Goal: Navigation & Orientation: Understand site structure

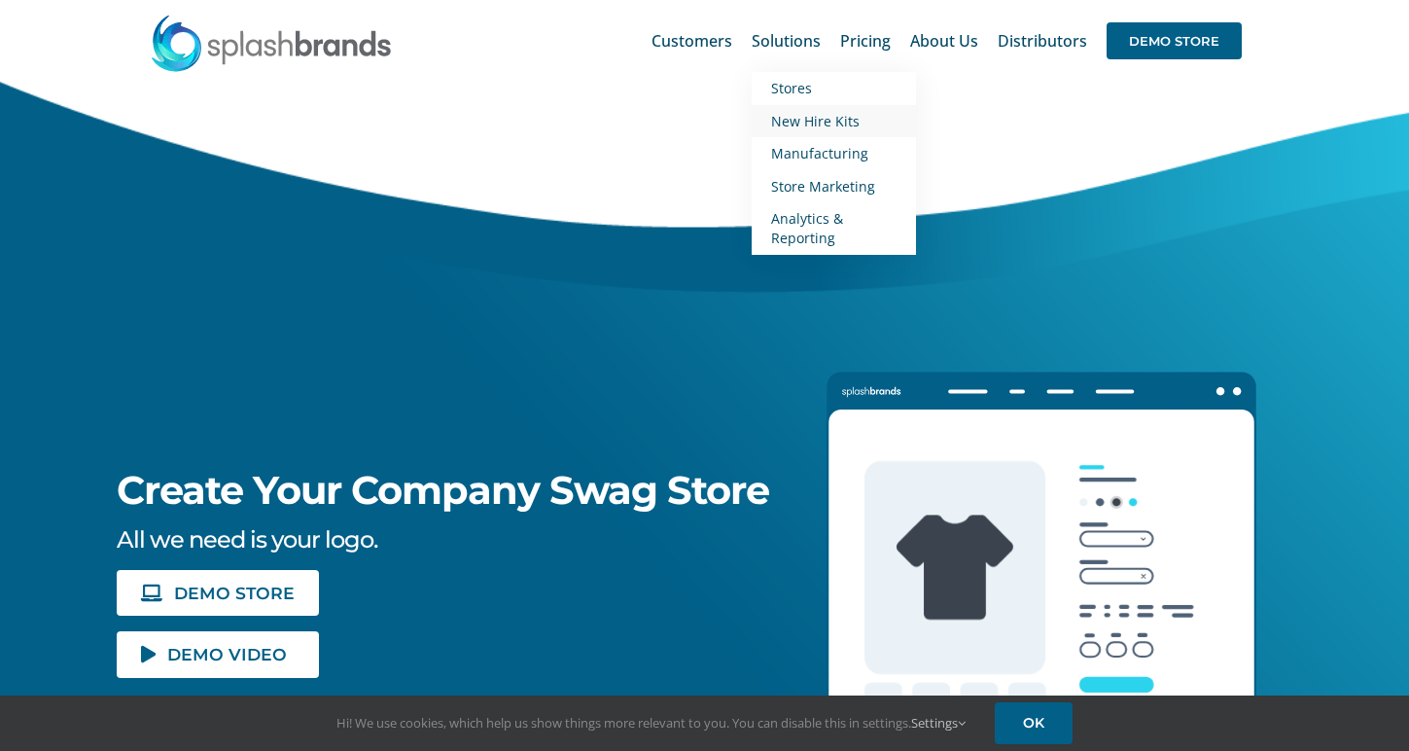
click at [819, 125] on span "New Hire Kits" at bounding box center [815, 121] width 88 height 18
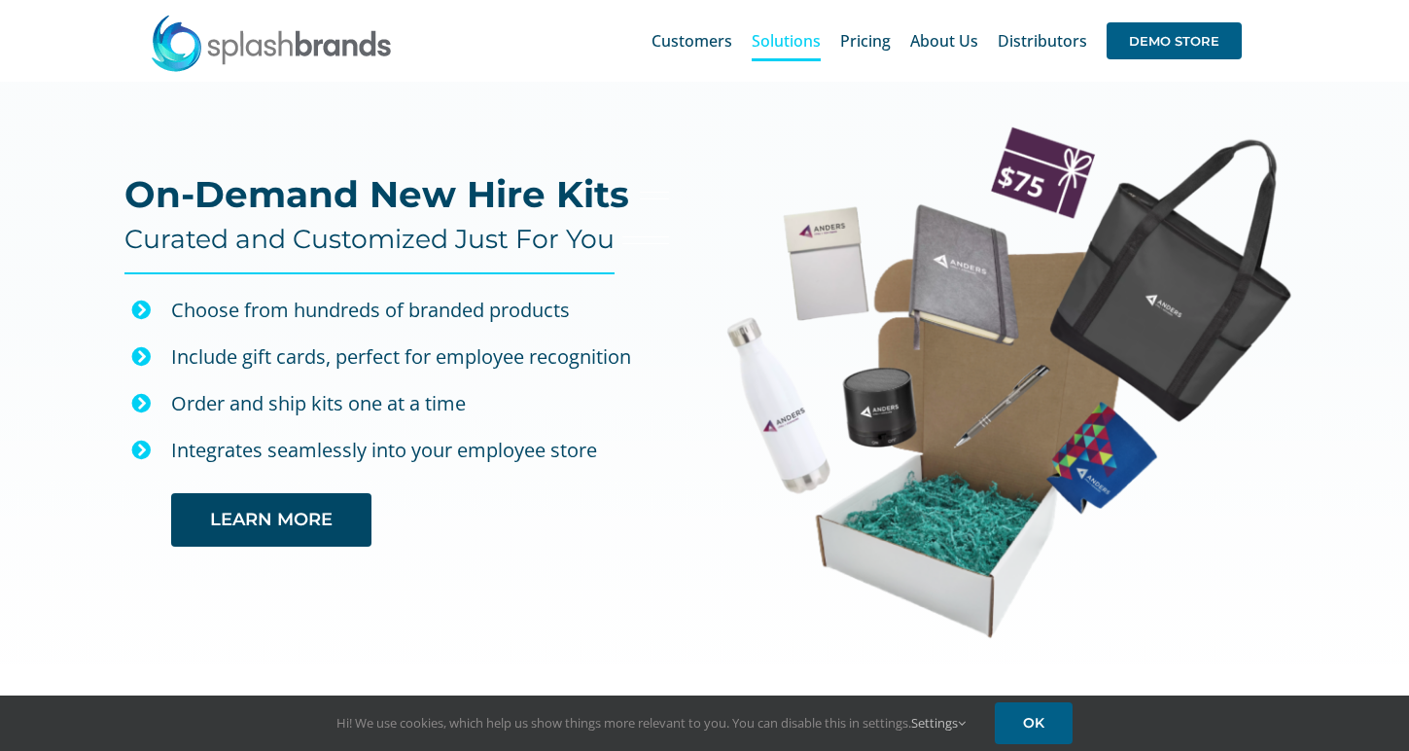
click at [891, 40] on span "Pricing" at bounding box center [865, 41] width 51 height 16
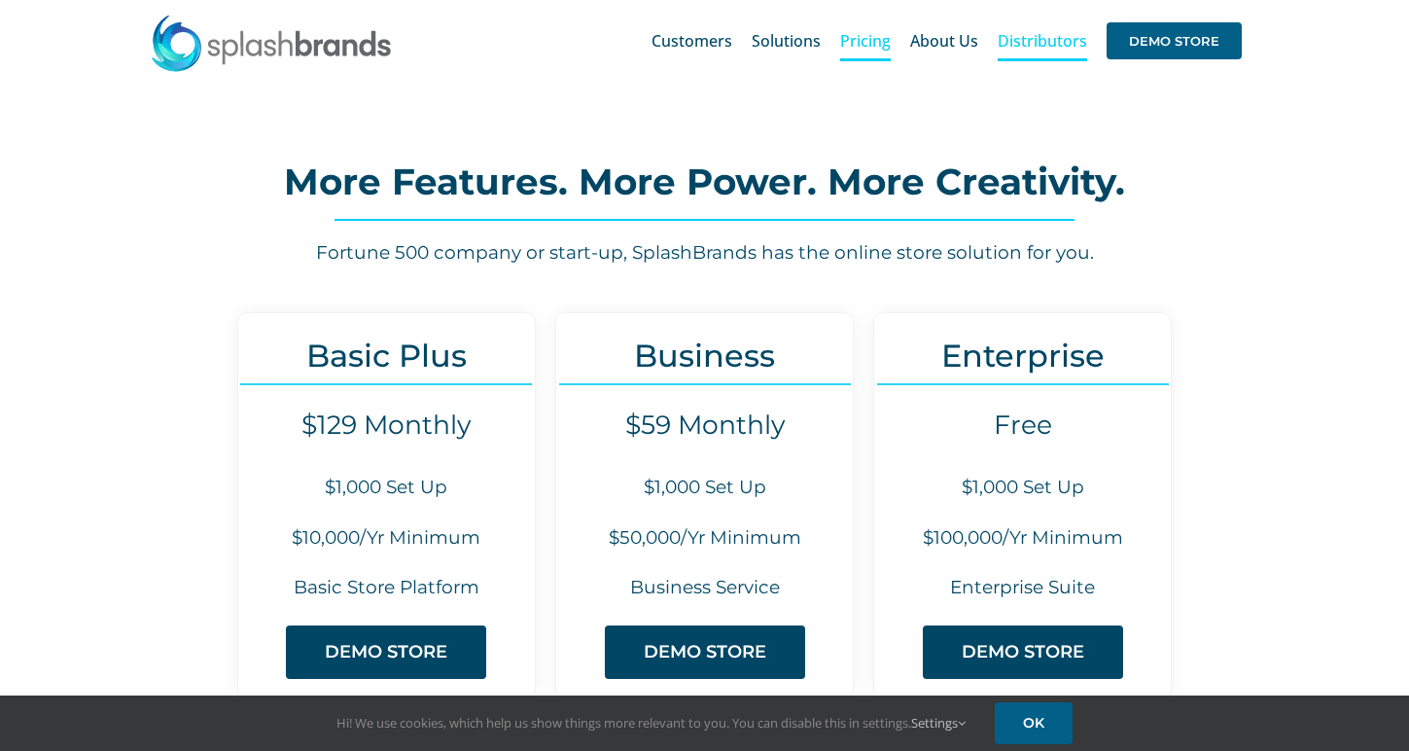
click at [1036, 39] on span "Distributors" at bounding box center [1041, 41] width 89 height 16
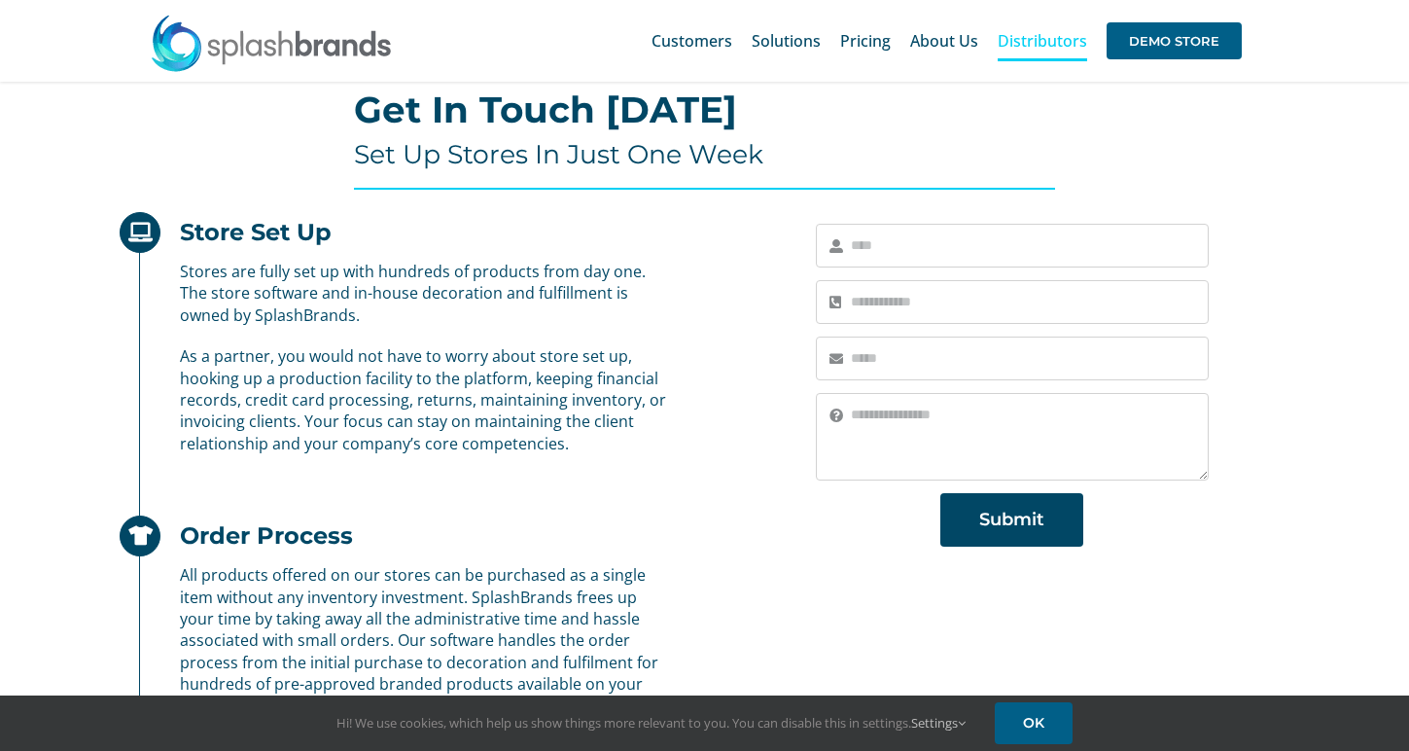
scroll to position [672, 0]
